Goal: Transaction & Acquisition: Purchase product/service

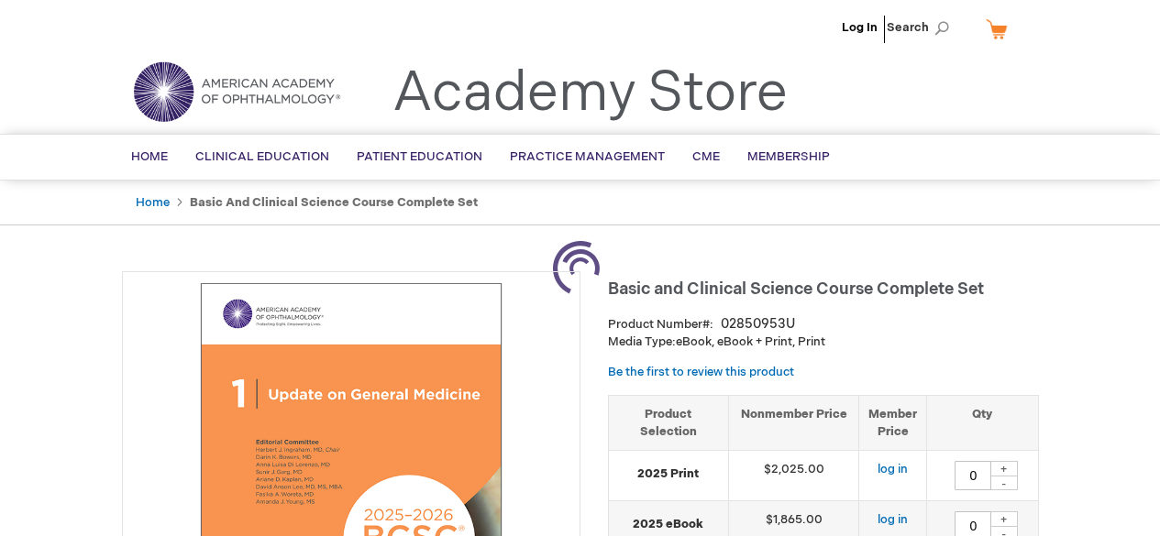
type input "0"
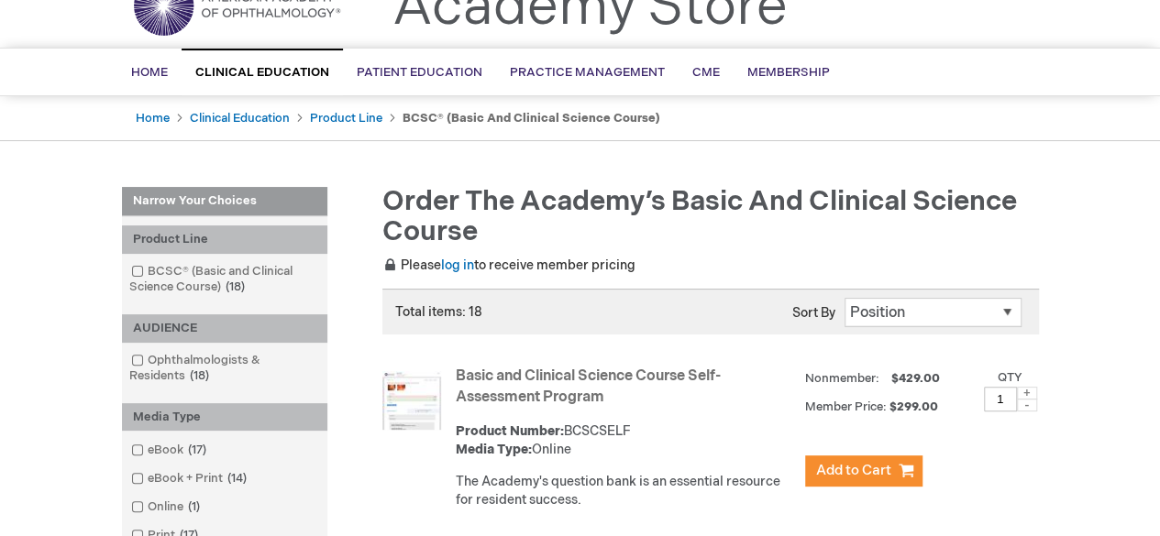
scroll to position [44, 0]
